Goal: Task Accomplishment & Management: Use online tool/utility

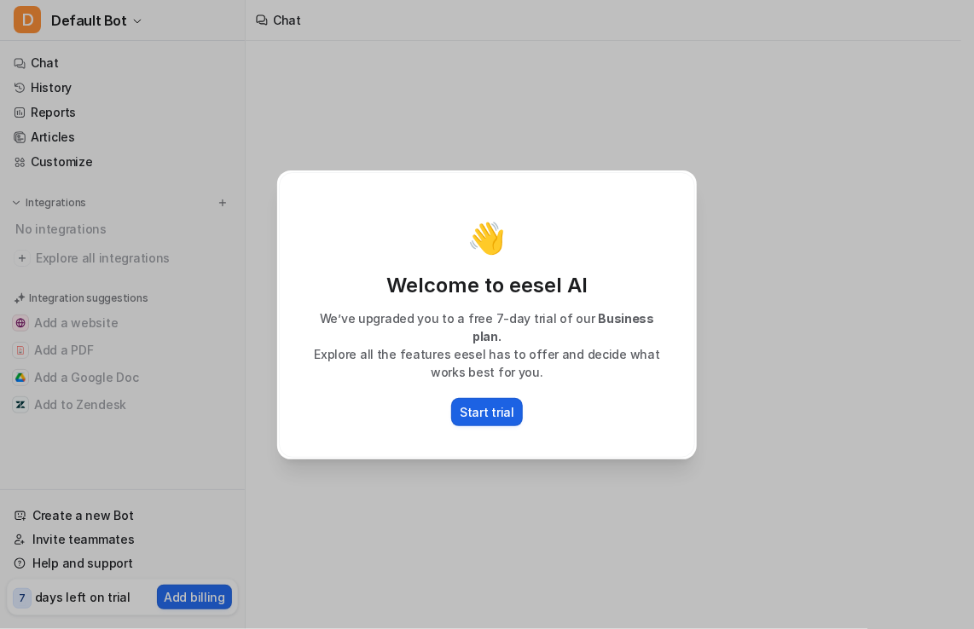
click at [485, 414] on button "Start trial" at bounding box center [487, 412] width 72 height 28
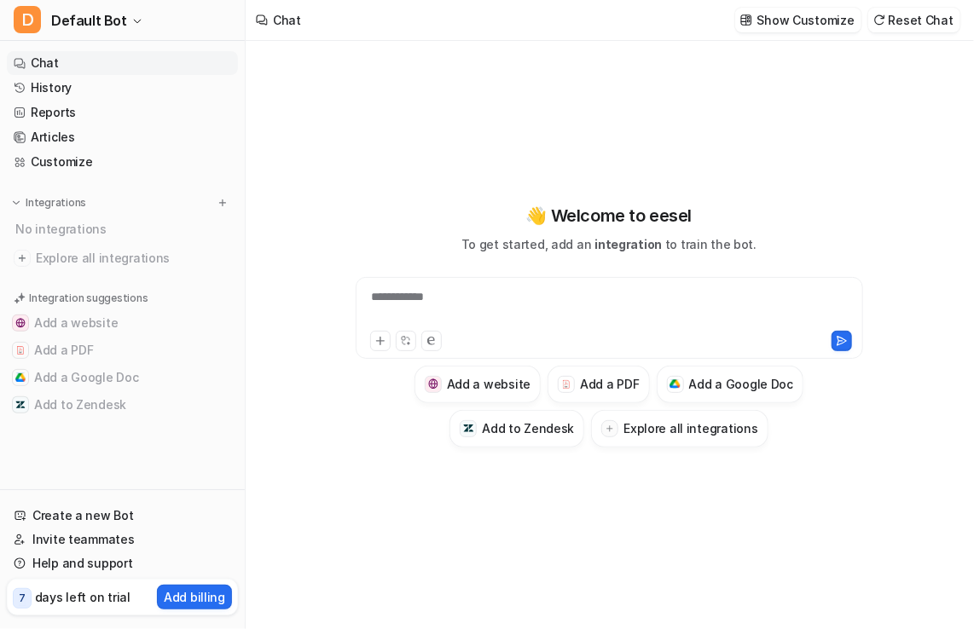
type textarea "**********"
click at [380, 337] on icon at bounding box center [380, 341] width 12 height 12
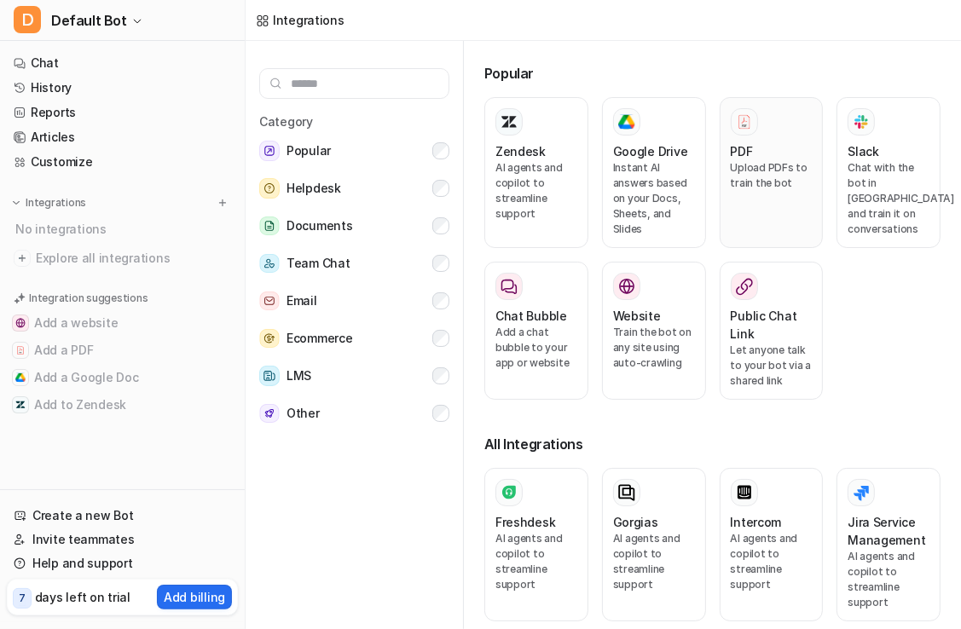
click at [744, 190] on p "Upload PDFs to train the bot" at bounding box center [772, 175] width 82 height 31
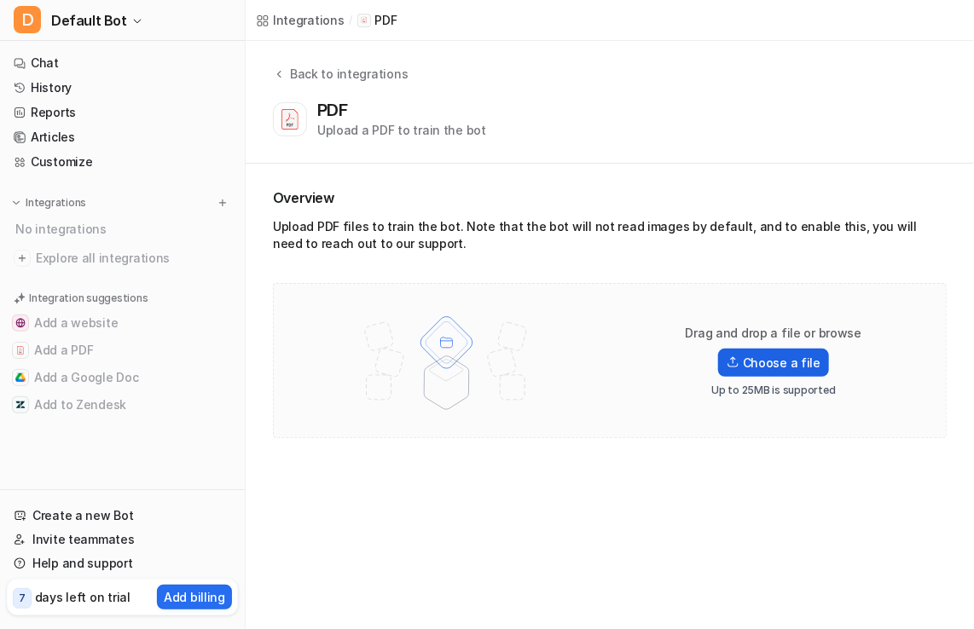
click at [754, 364] on label "Choose a file" at bounding box center [773, 363] width 111 height 28
click at [0, 0] on input "Choose a file" at bounding box center [0, 0] width 0 height 0
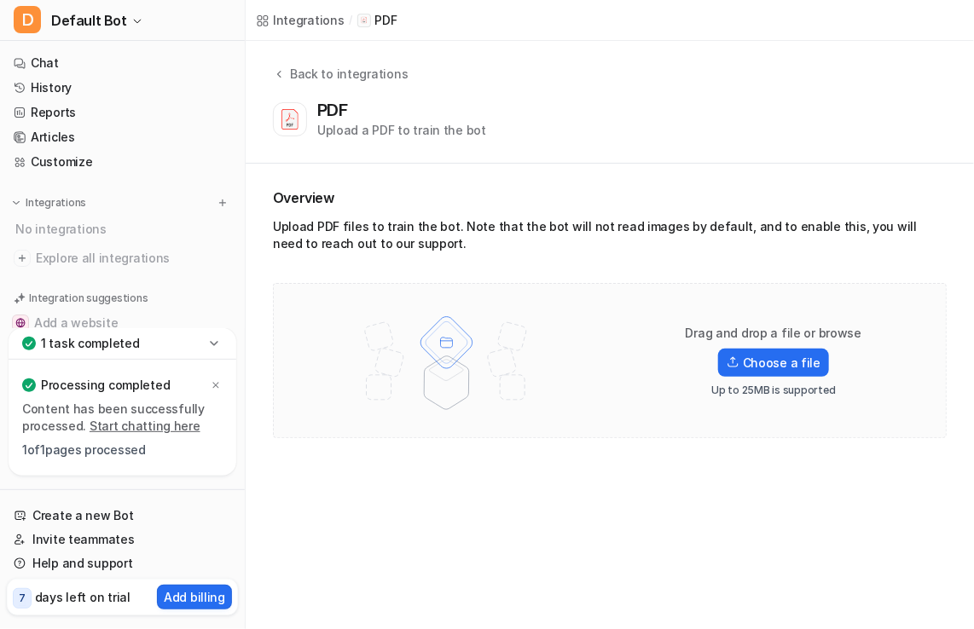
click at [139, 433] on link "Start chatting here" at bounding box center [145, 426] width 111 height 14
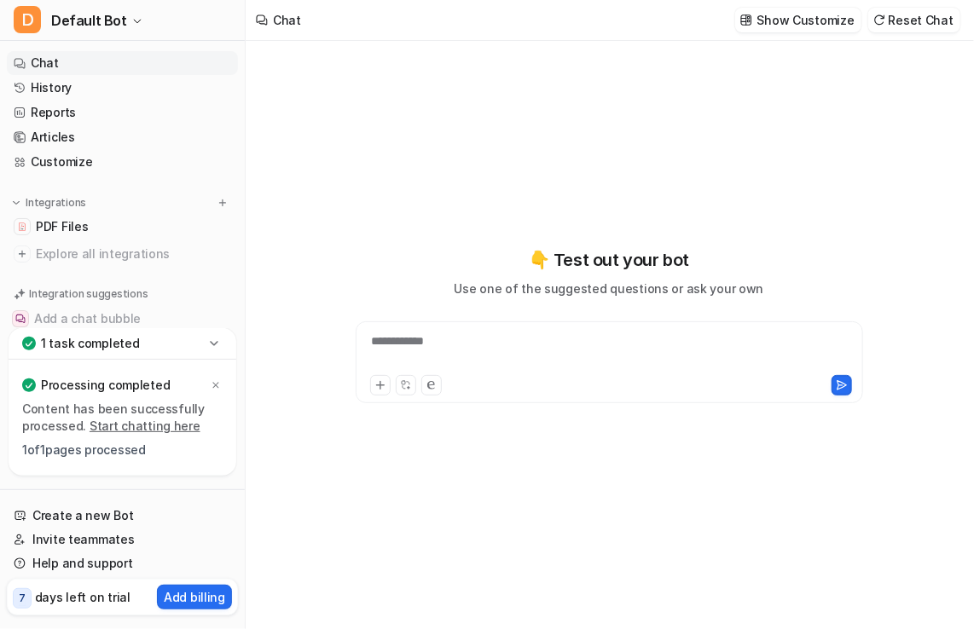
click at [470, 340] on div "**********" at bounding box center [609, 352] width 499 height 39
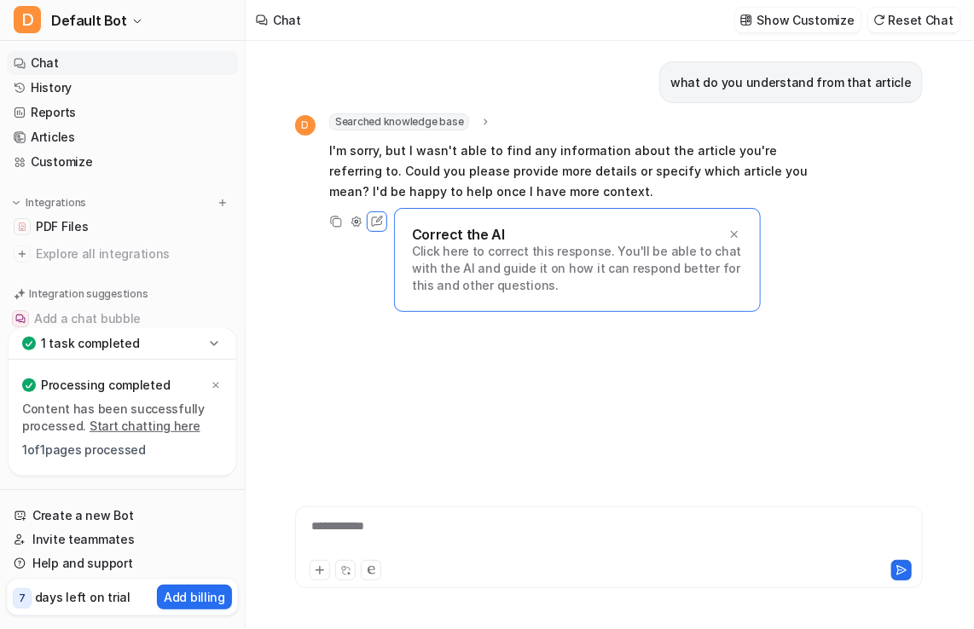
click at [419, 521] on div "**********" at bounding box center [608, 537] width 619 height 39
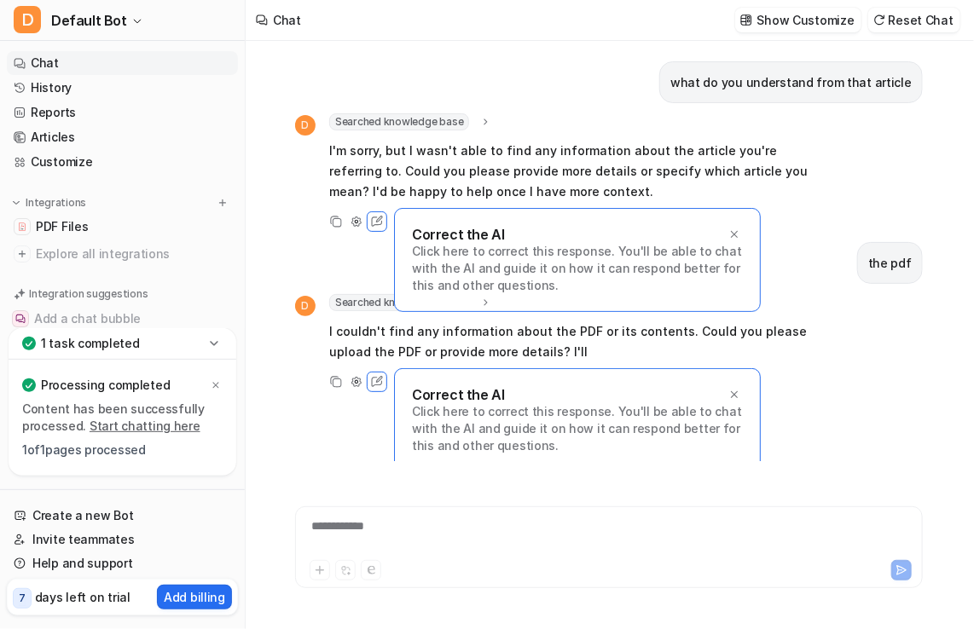
scroll to position [9, 0]
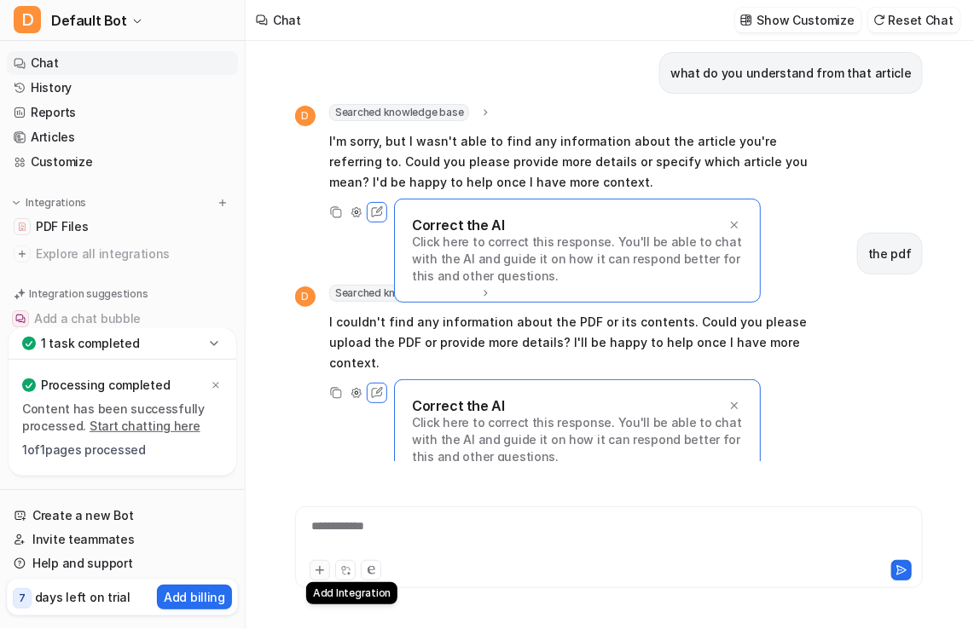
click at [321, 578] on button at bounding box center [320, 570] width 20 height 20
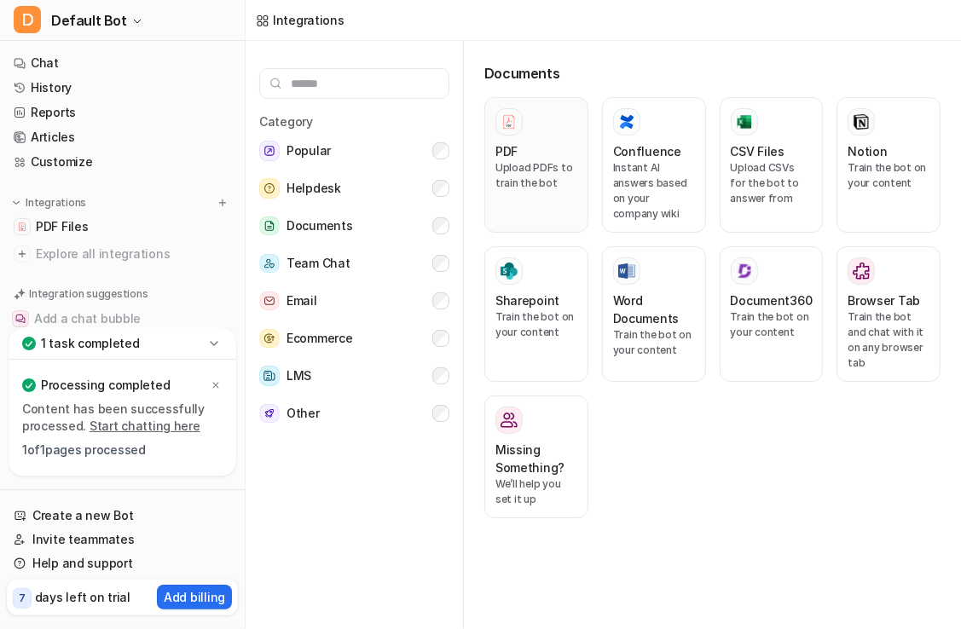
click at [553, 217] on div "PDF Upload PDFs to train the bot" at bounding box center [536, 164] width 82 height 113
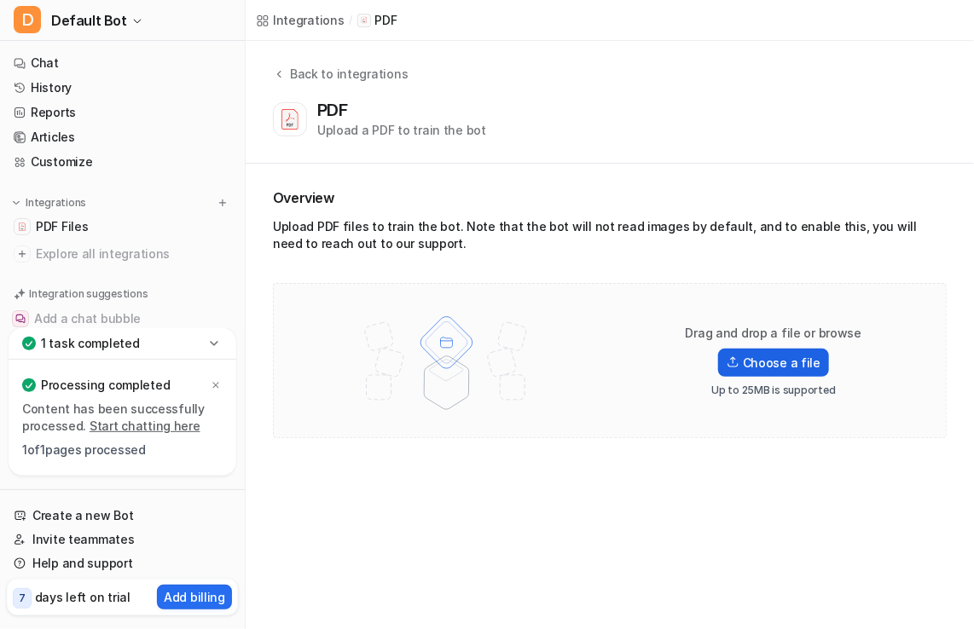
click at [739, 362] on img at bounding box center [732, 362] width 13 height 12
click at [0, 0] on input "Choose a file" at bounding box center [0, 0] width 0 height 0
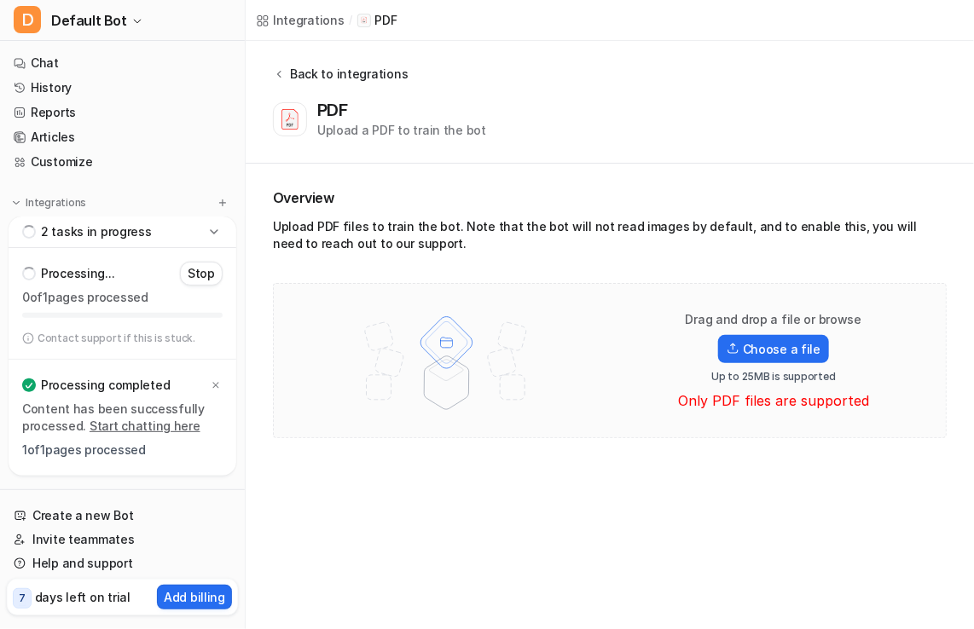
click at [276, 70] on icon at bounding box center [279, 73] width 12 height 13
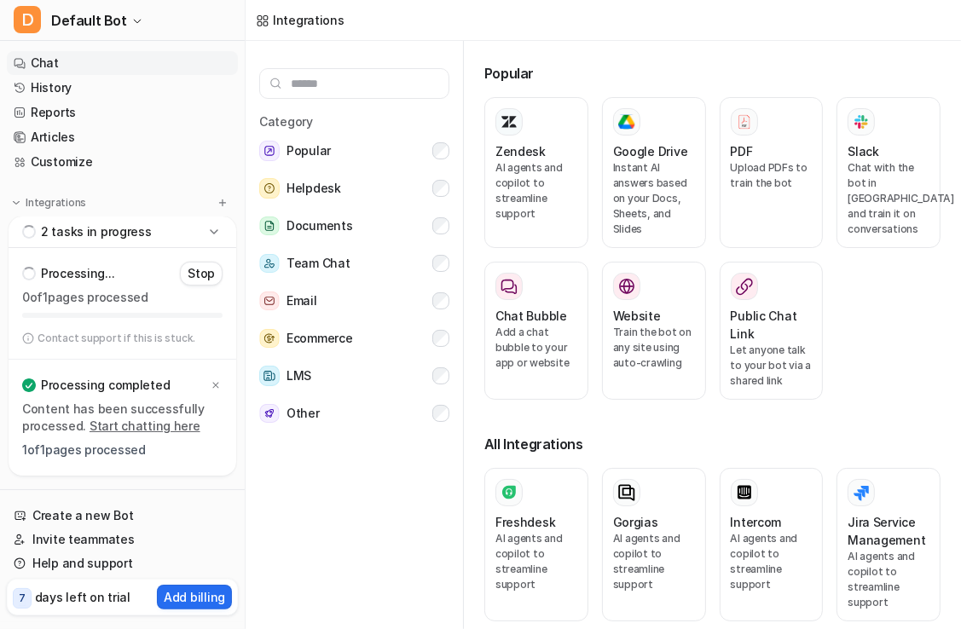
click at [96, 70] on link "Chat" at bounding box center [122, 63] width 231 height 24
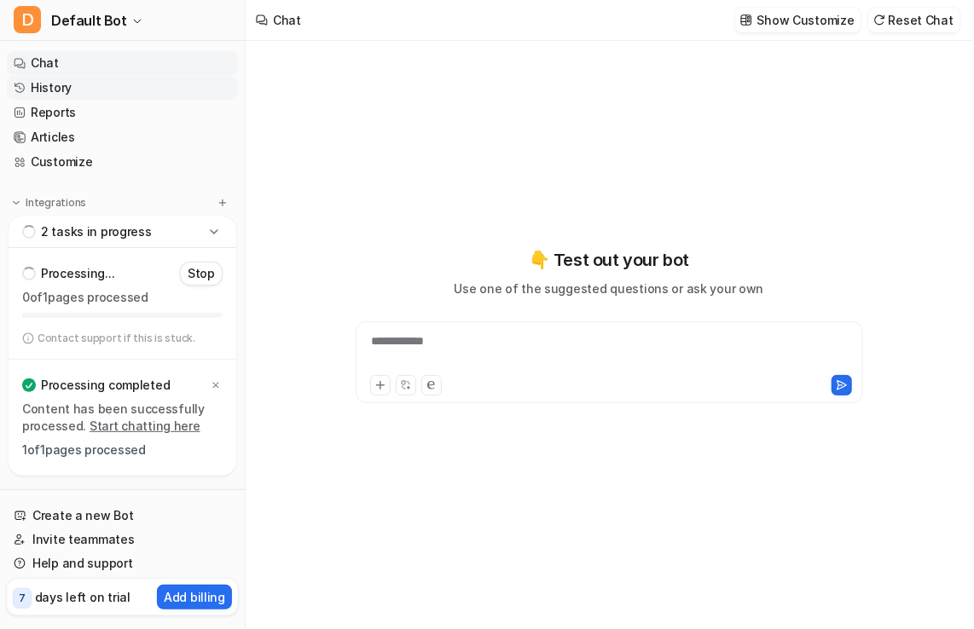
click at [147, 86] on link "History" at bounding box center [122, 88] width 231 height 24
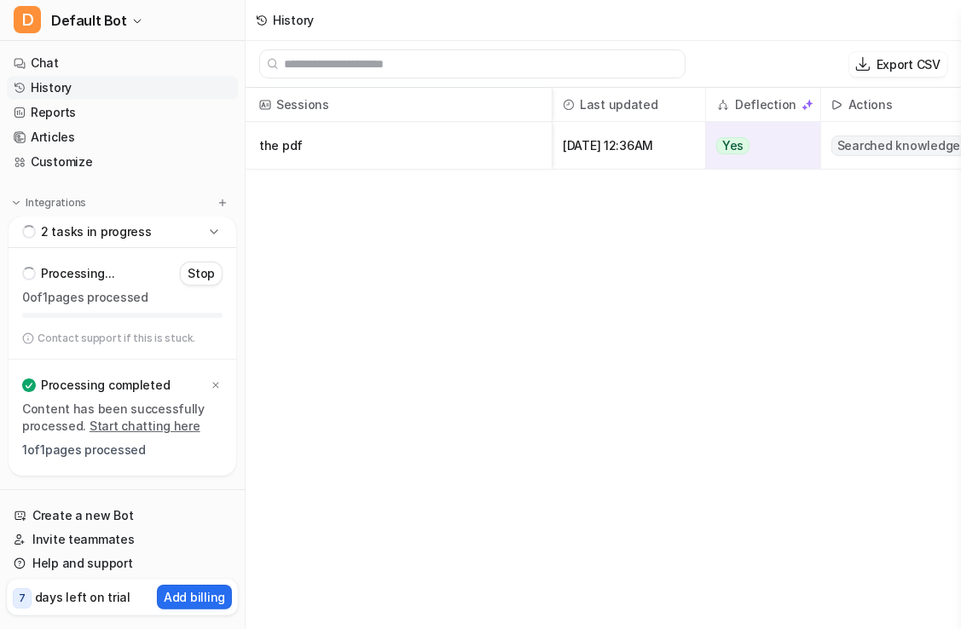
click at [474, 153] on p "the pdf" at bounding box center [398, 146] width 279 height 48
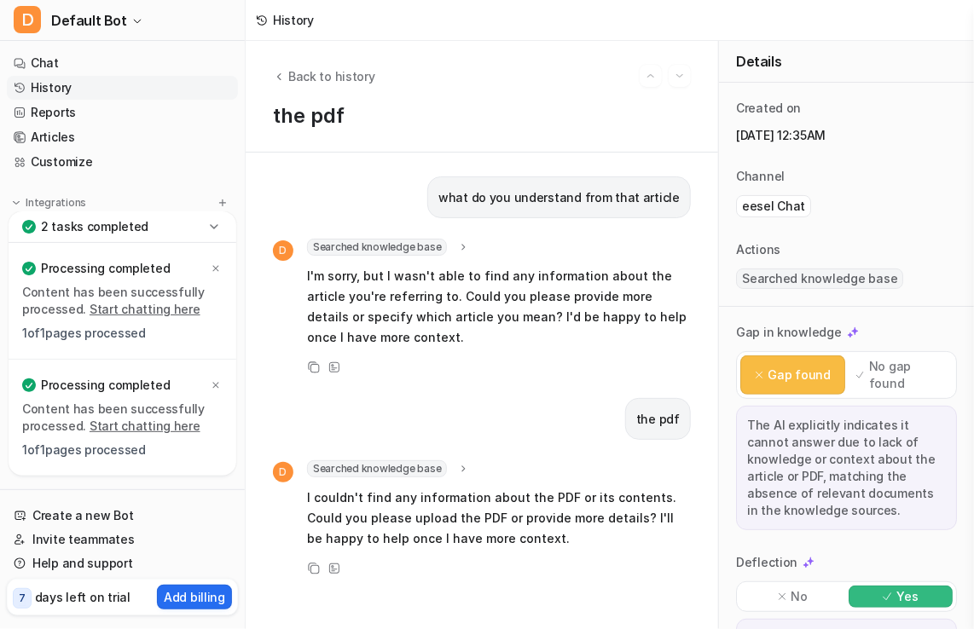
click at [133, 278] on div "Processing completed" at bounding box center [122, 269] width 200 height 24
click at [451, 595] on div "what do you understand from that article D Searched knowledge base search_queri…" at bounding box center [482, 391] width 472 height 477
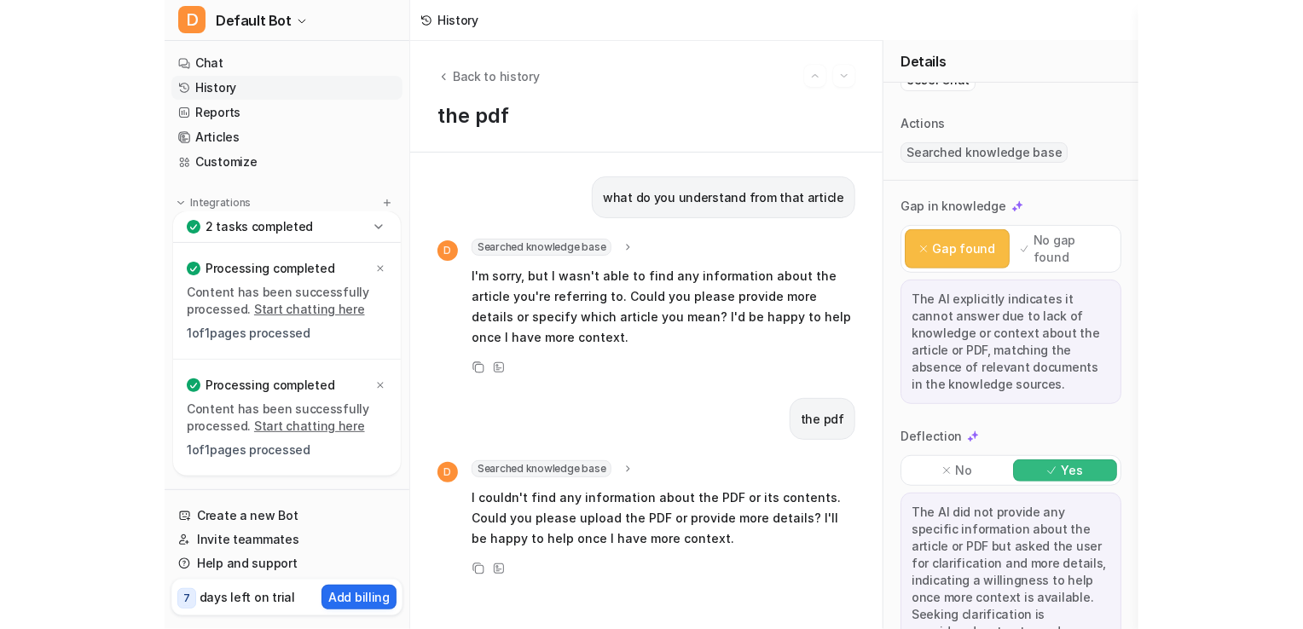
scroll to position [214, 0]
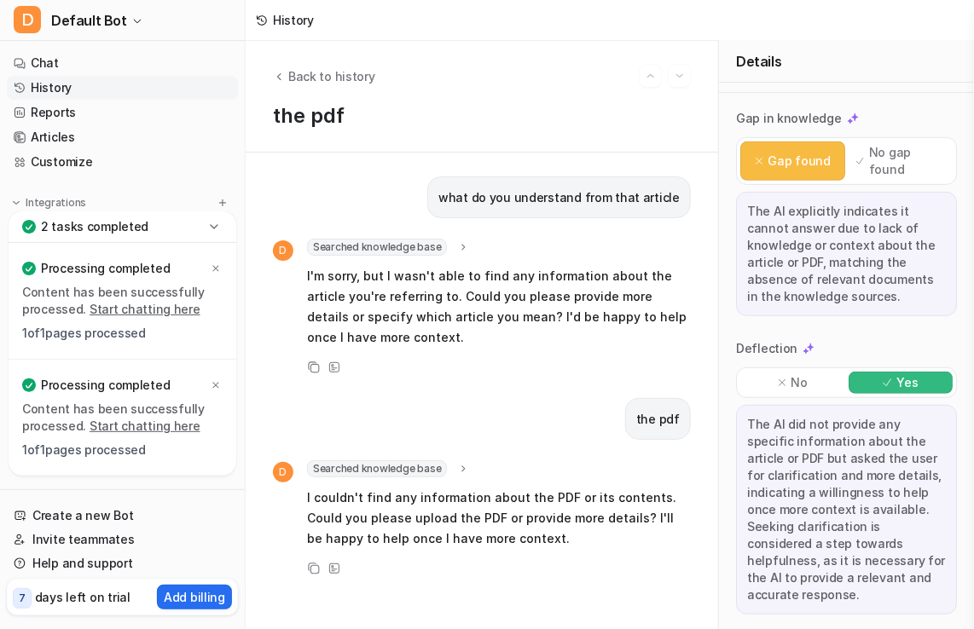
click at [638, 370] on div "Copy View Sources" at bounding box center [482, 367] width 418 height 20
click at [624, 510] on p "I couldn't find any information about the PDF or its contents. Could you please…" at bounding box center [499, 518] width 384 height 61
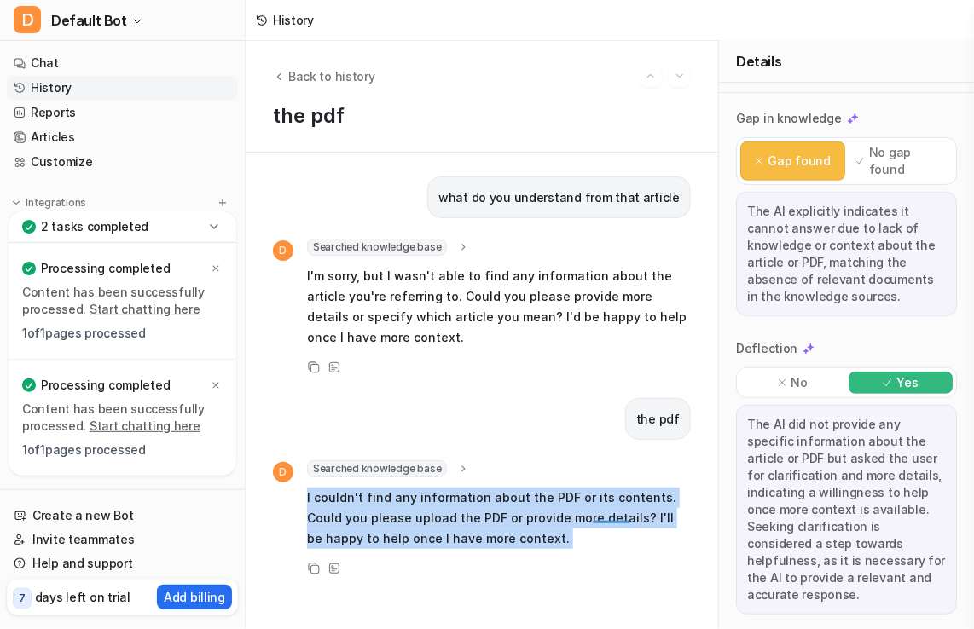
click at [624, 510] on p "I couldn't find any information about the PDF or its contents. Could you please…" at bounding box center [499, 518] width 384 height 61
